Goal: Transaction & Acquisition: Obtain resource

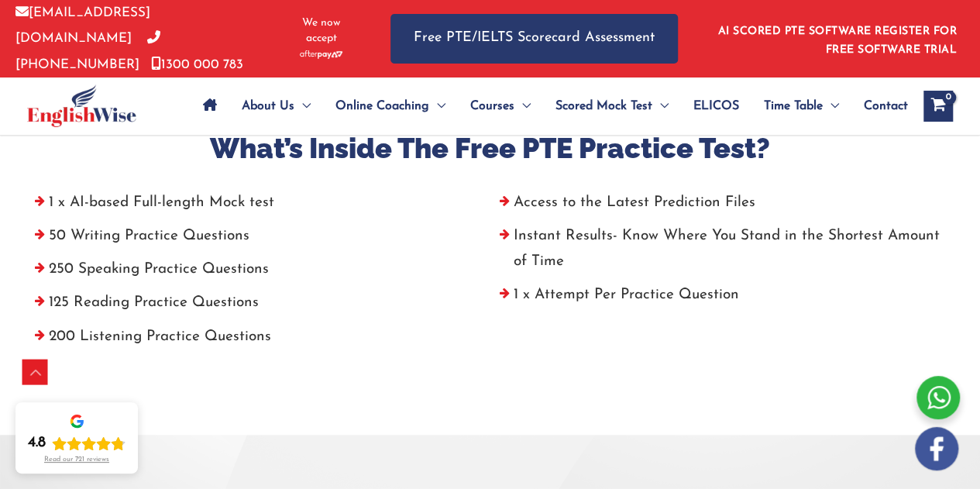
scroll to position [570, 0]
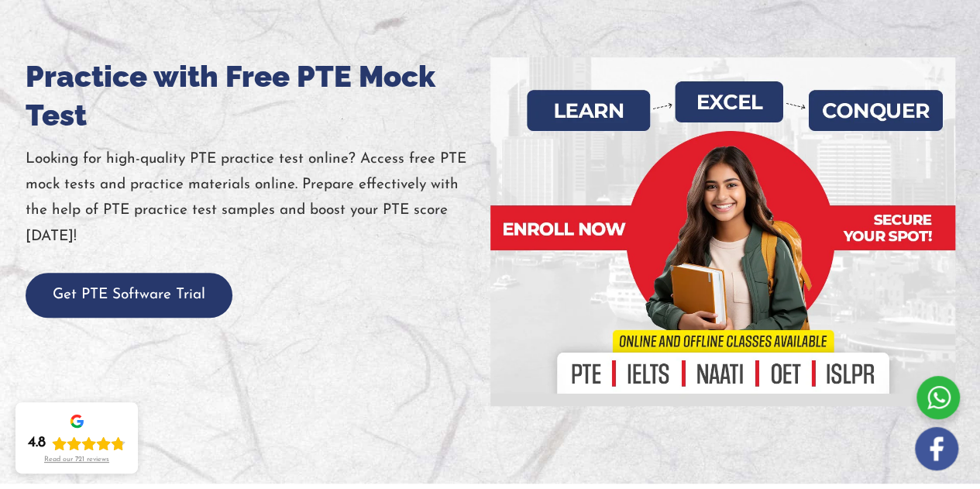
scroll to position [217, 0]
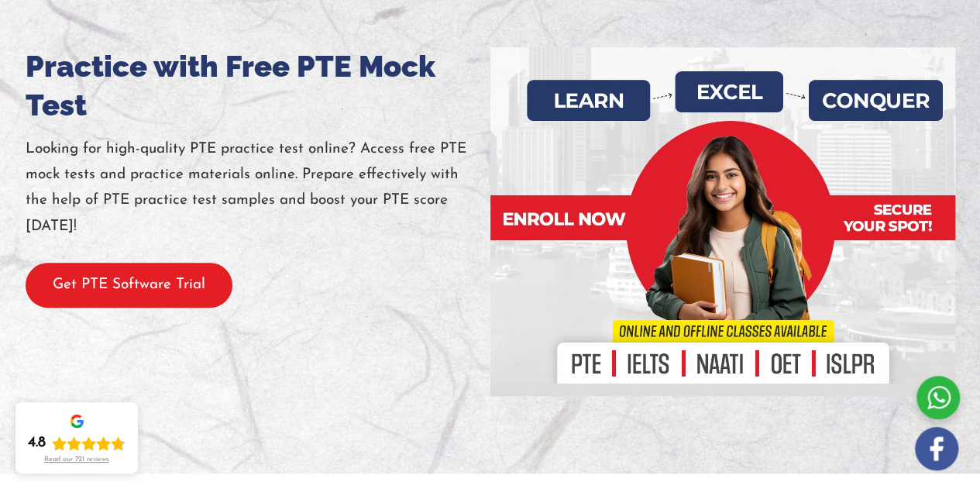
click at [208, 274] on button "Get PTE Software Trial" at bounding box center [129, 286] width 207 height 46
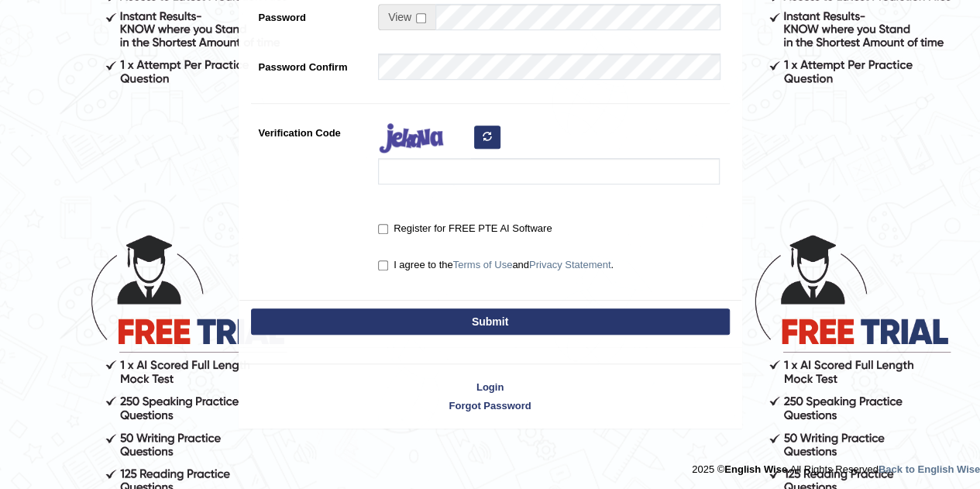
click at [501, 263] on link "Terms of Use" at bounding box center [483, 265] width 60 height 12
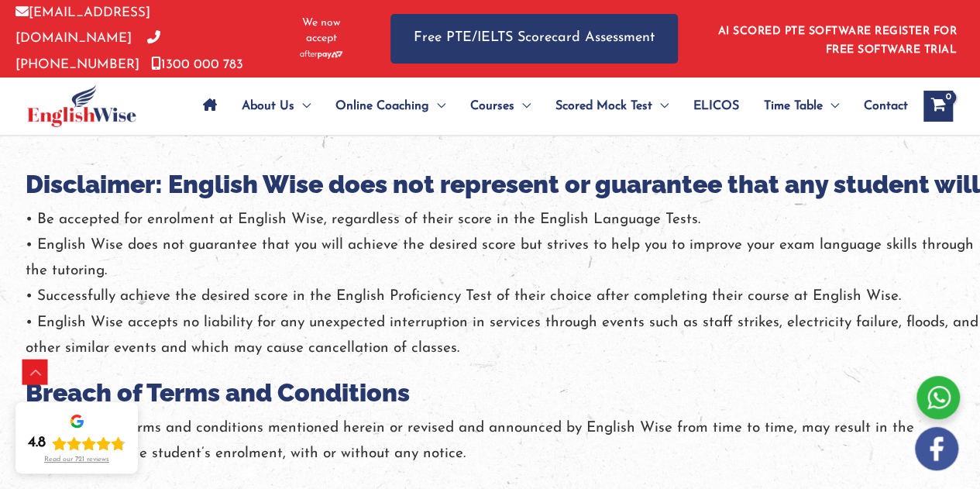
scroll to position [2499, 0]
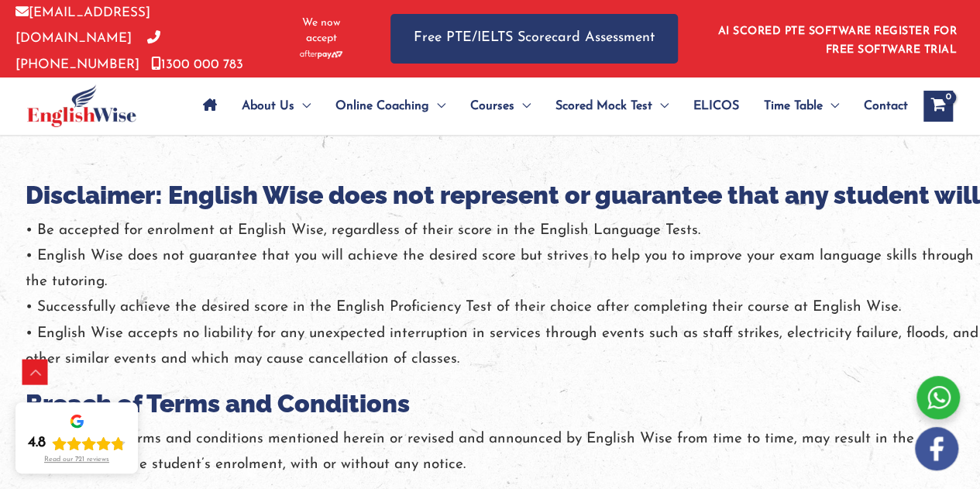
drag, startPoint x: 0, startPoint y: 0, endPoint x: 987, endPoint y: 277, distance: 1024.7
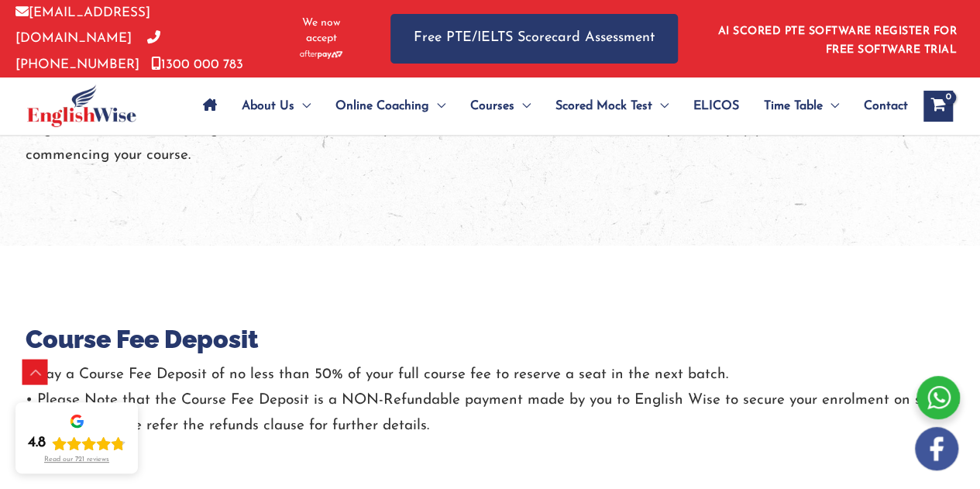
scroll to position [0, 0]
